Goal: Obtain resource: Obtain resource

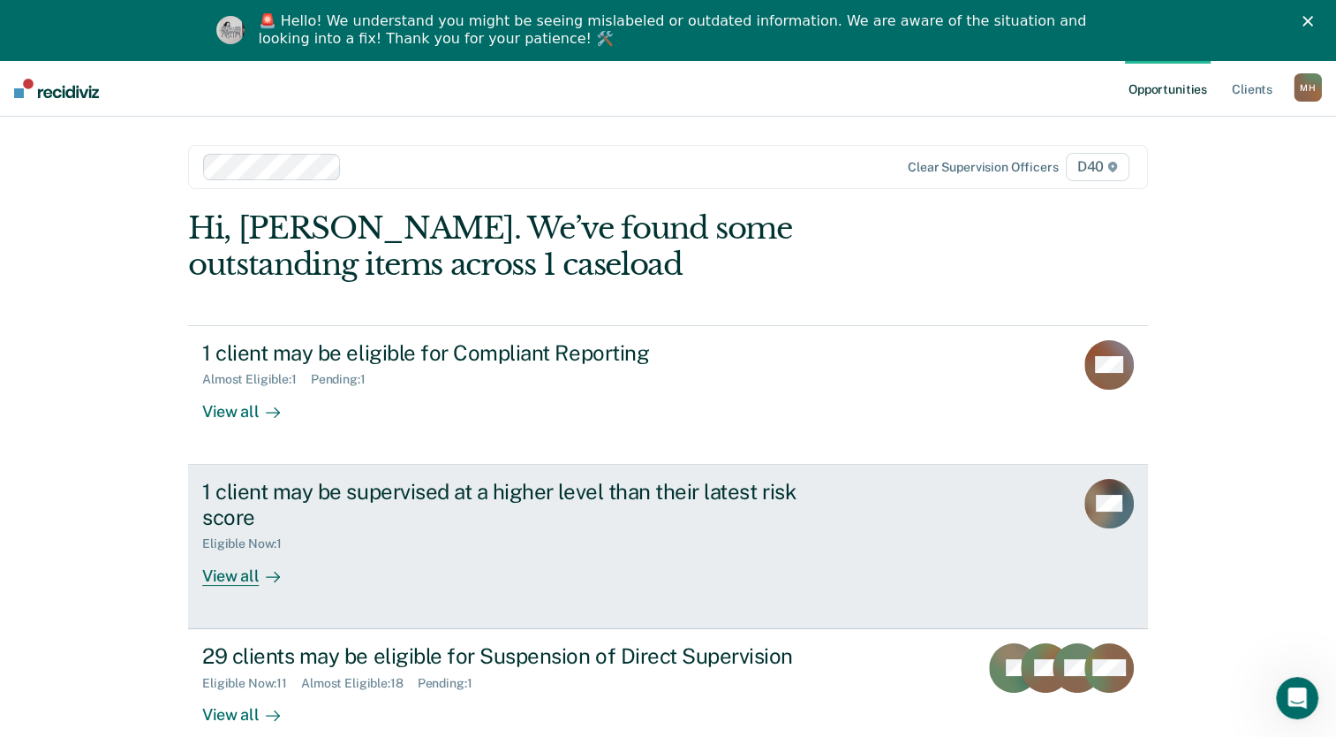
click at [237, 573] on div "View all" at bounding box center [251, 568] width 99 height 34
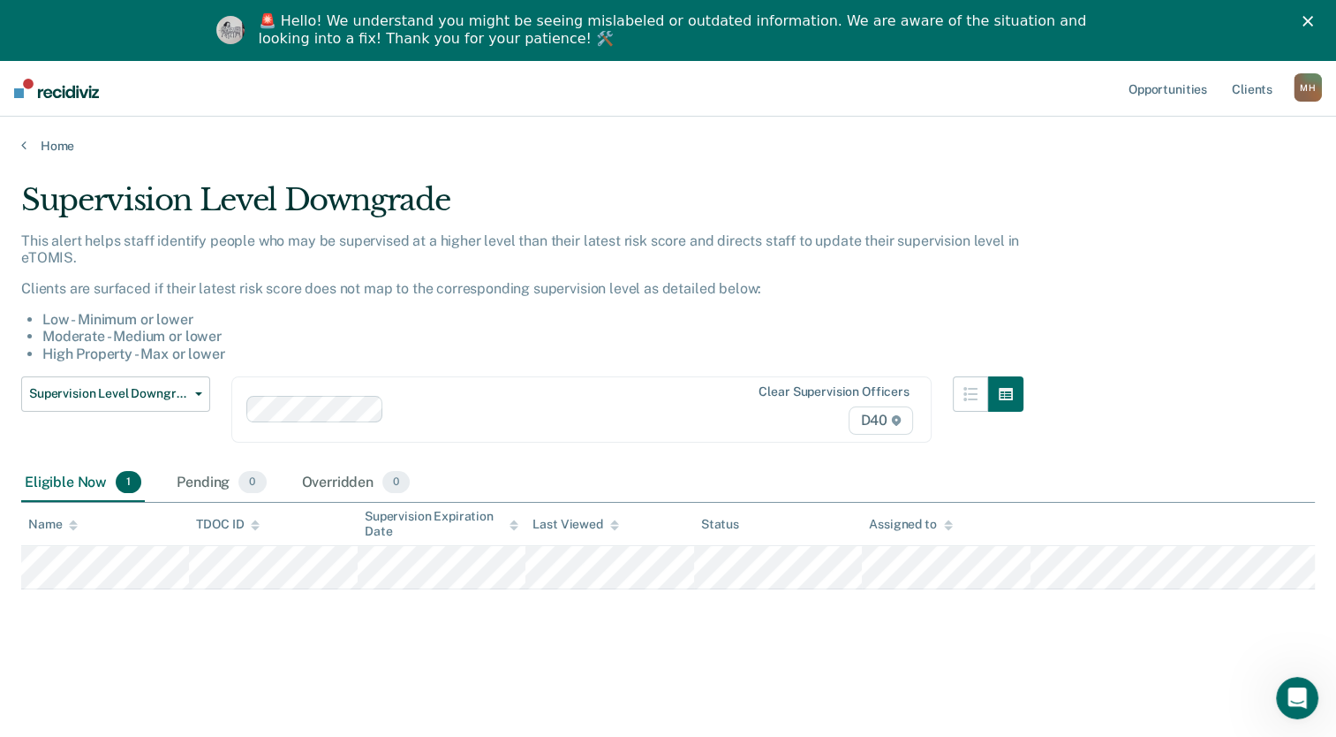
click at [545, 299] on div "This alert helps staff identify people who may be supervised at a higher level …" at bounding box center [522, 297] width 1002 height 130
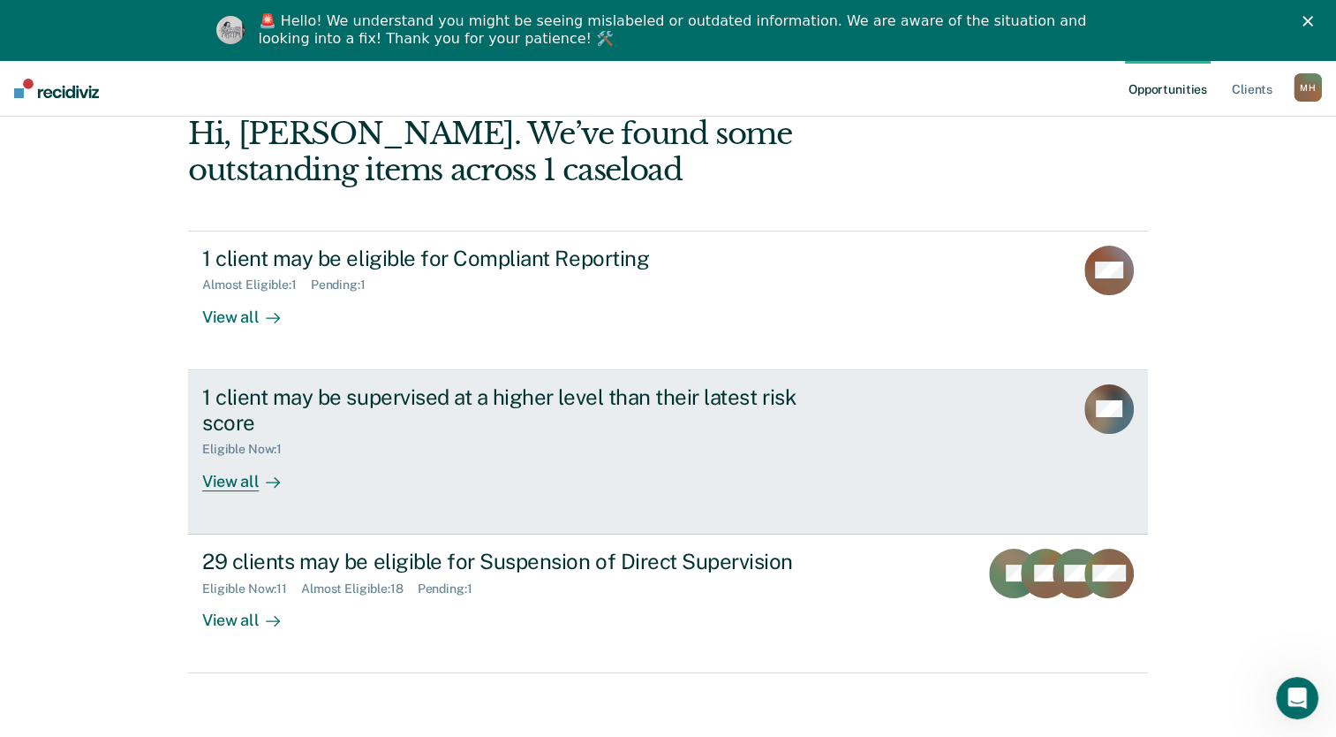
scroll to position [100, 0]
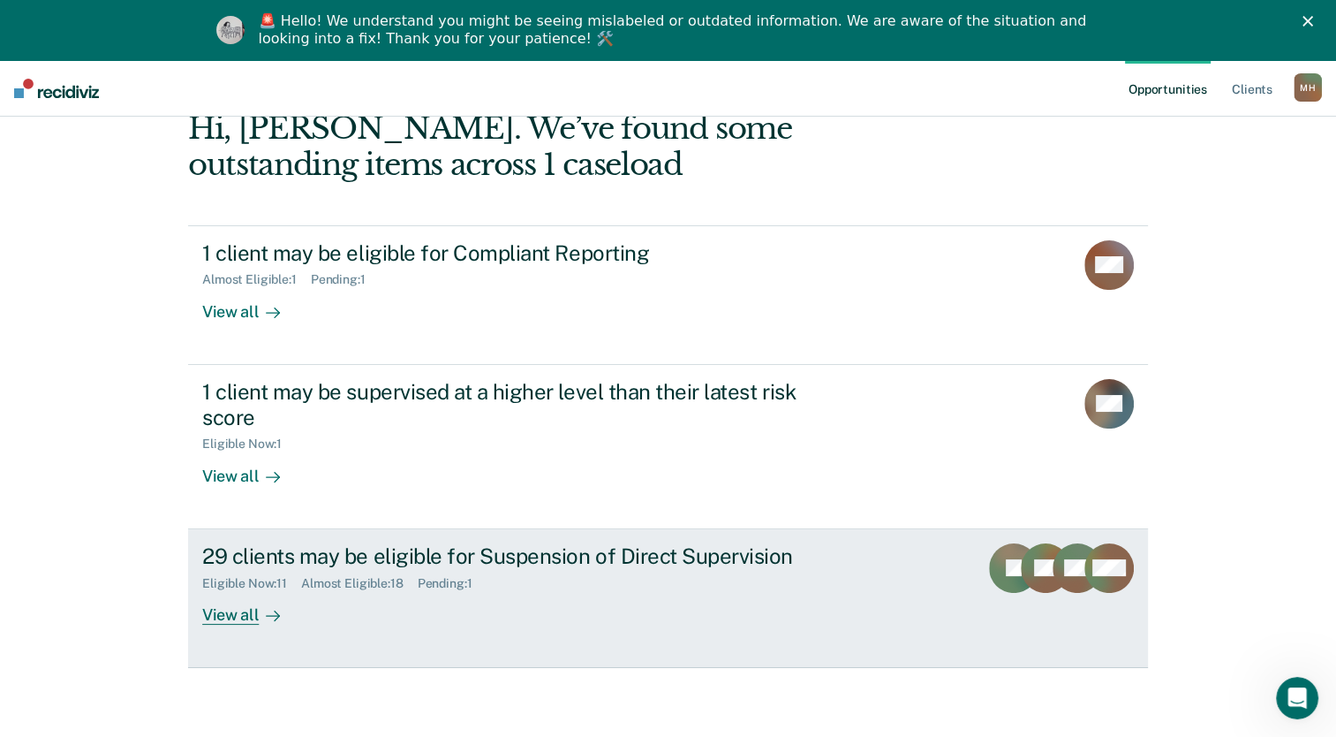
click at [252, 608] on div "View all" at bounding box center [251, 607] width 99 height 34
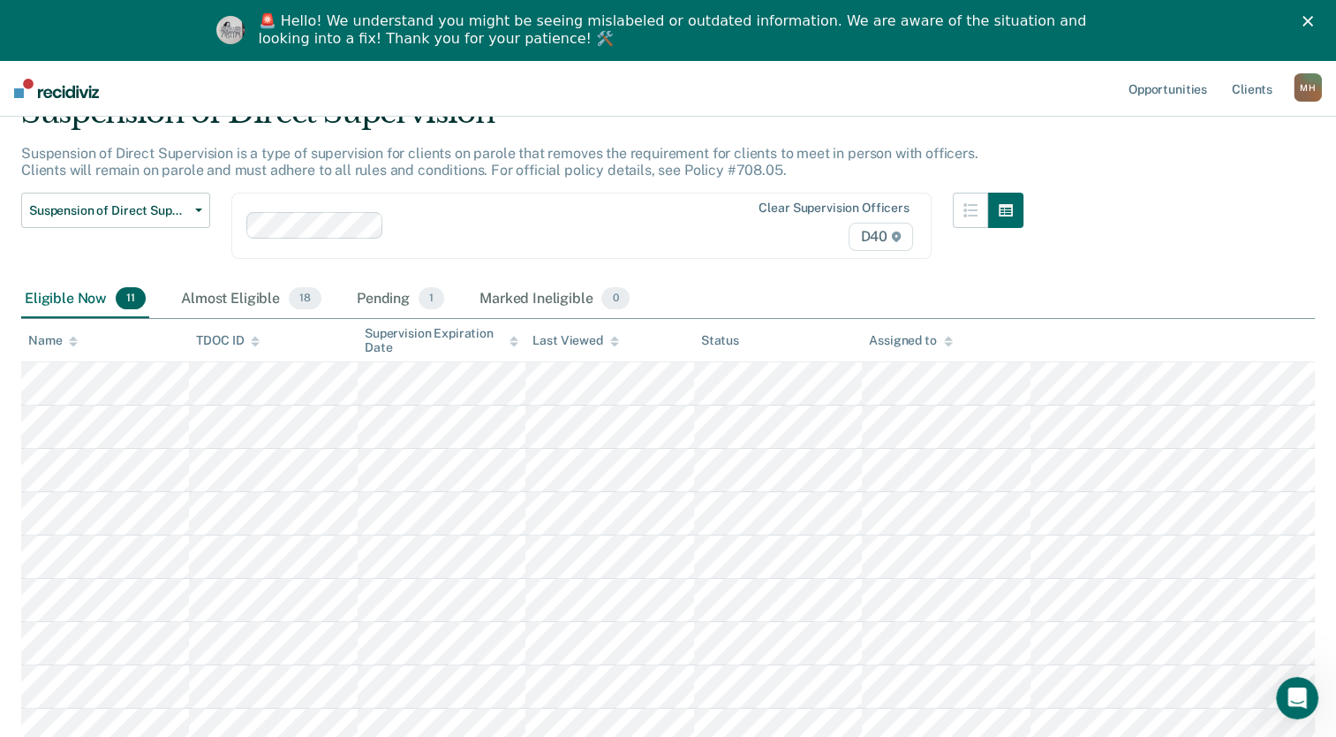
scroll to position [88, 0]
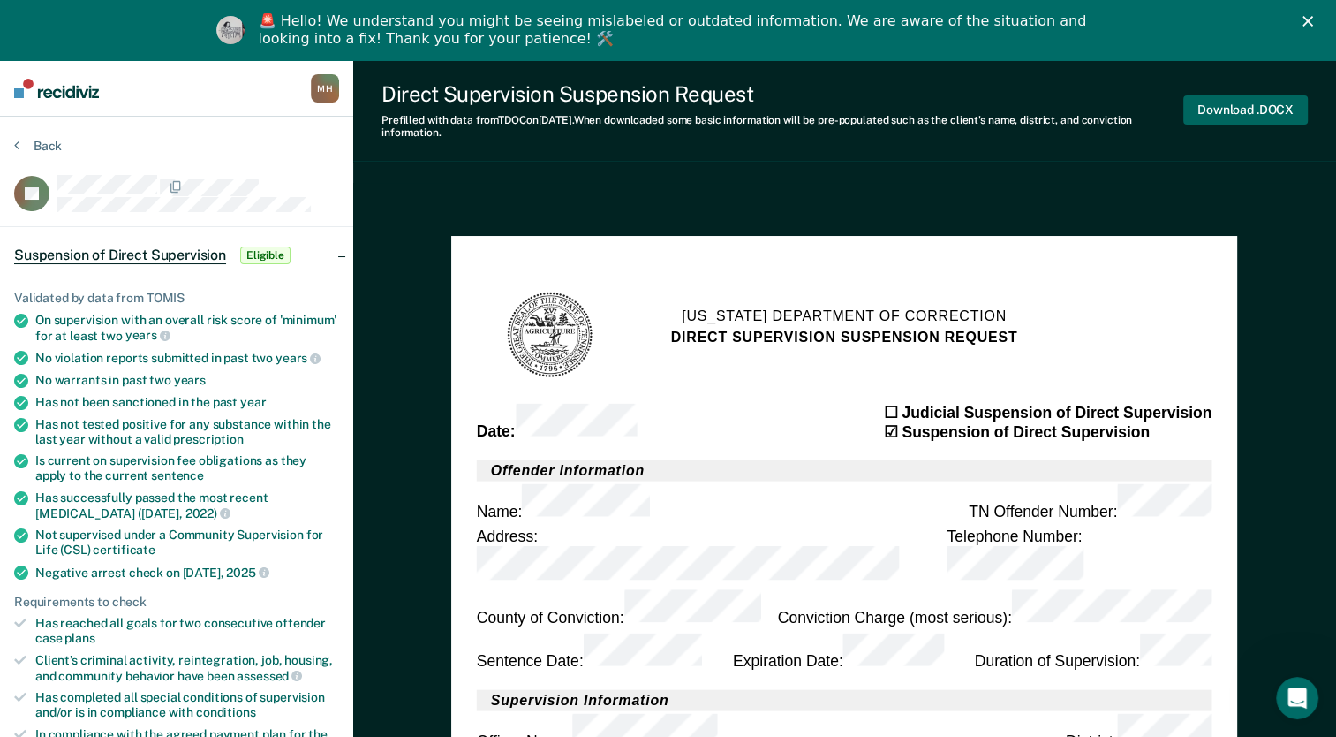
click at [1226, 117] on button "Download .DOCX" at bounding box center [1246, 109] width 125 height 29
